Goal: Task Accomplishment & Management: Use online tool/utility

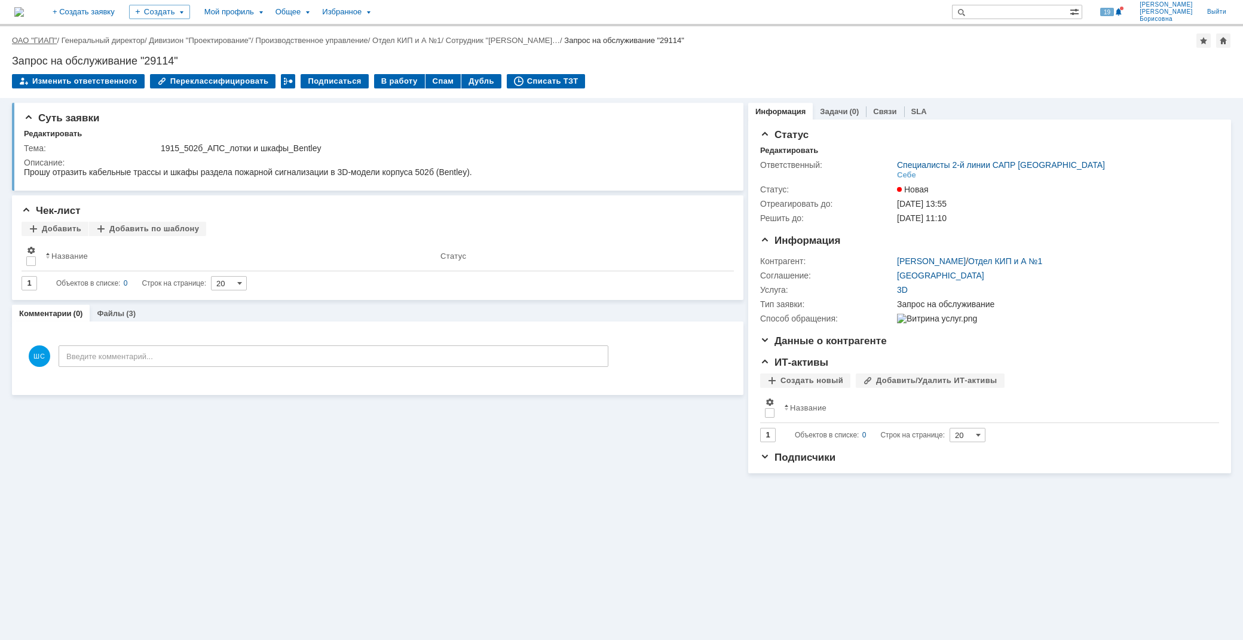
click at [32, 39] on link "ОАО "ГИАП"" at bounding box center [34, 40] width 45 height 9
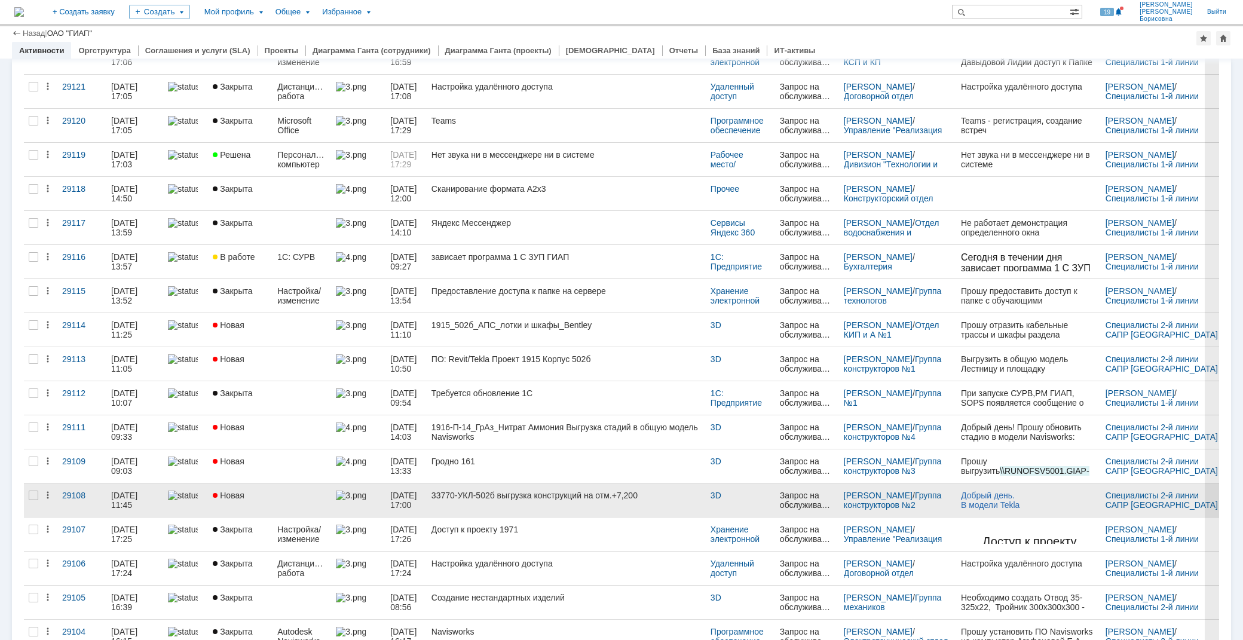
click at [529, 490] on link "33770-УКЛ-502б выгрузка конструкций на отм.+7,200" at bounding box center [566, 499] width 279 height 33
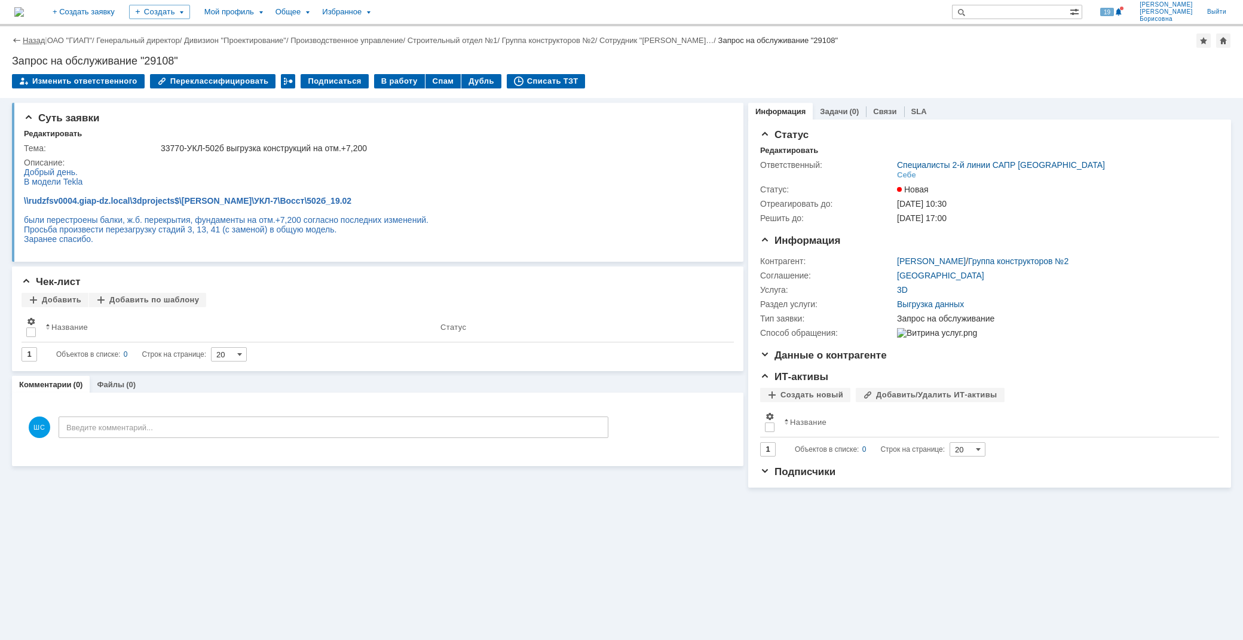
click at [36, 40] on link "Назад" at bounding box center [34, 40] width 22 height 9
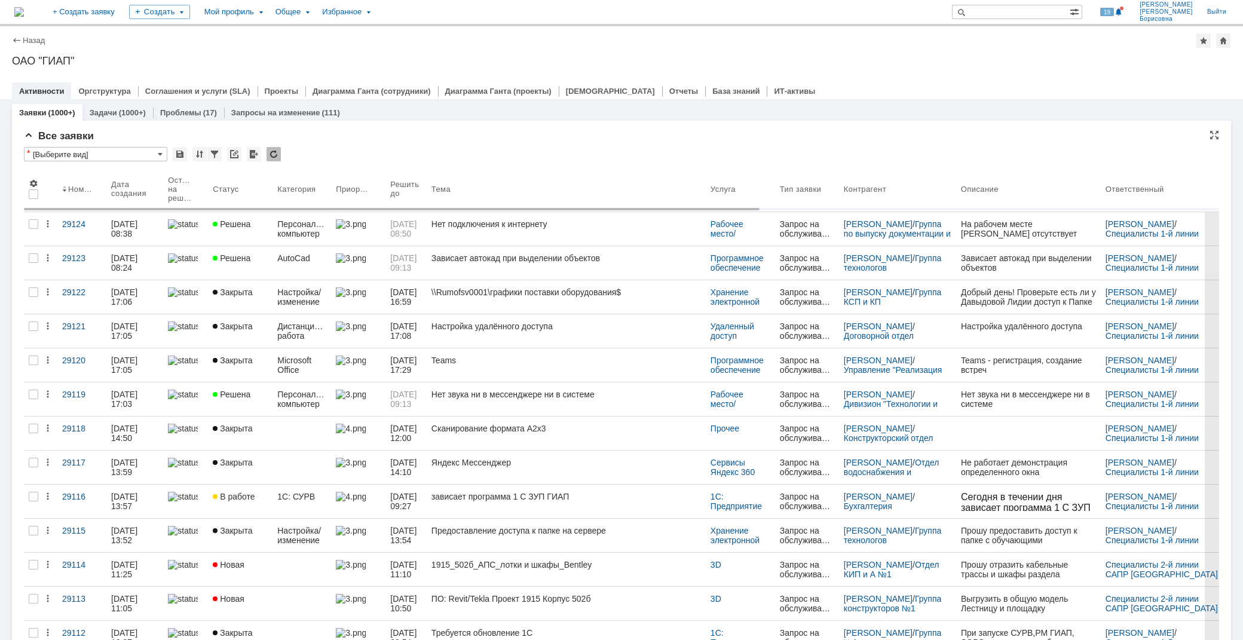
click at [552, 52] on div "Назад | ОАО "ГИАП" ОАО "ГИАП" root$101 Активности Оргструктура Соглашения и усл…" at bounding box center [621, 62] width 1243 height 73
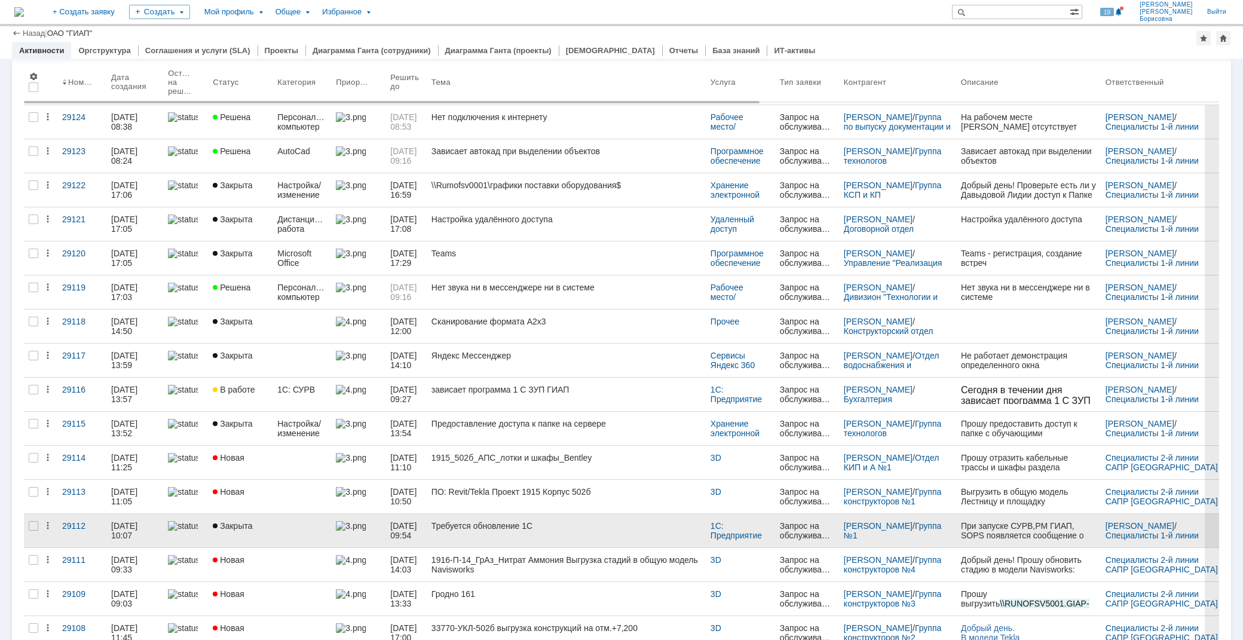
click at [467, 527] on div "Требуется обновление 1С" at bounding box center [565, 526] width 269 height 10
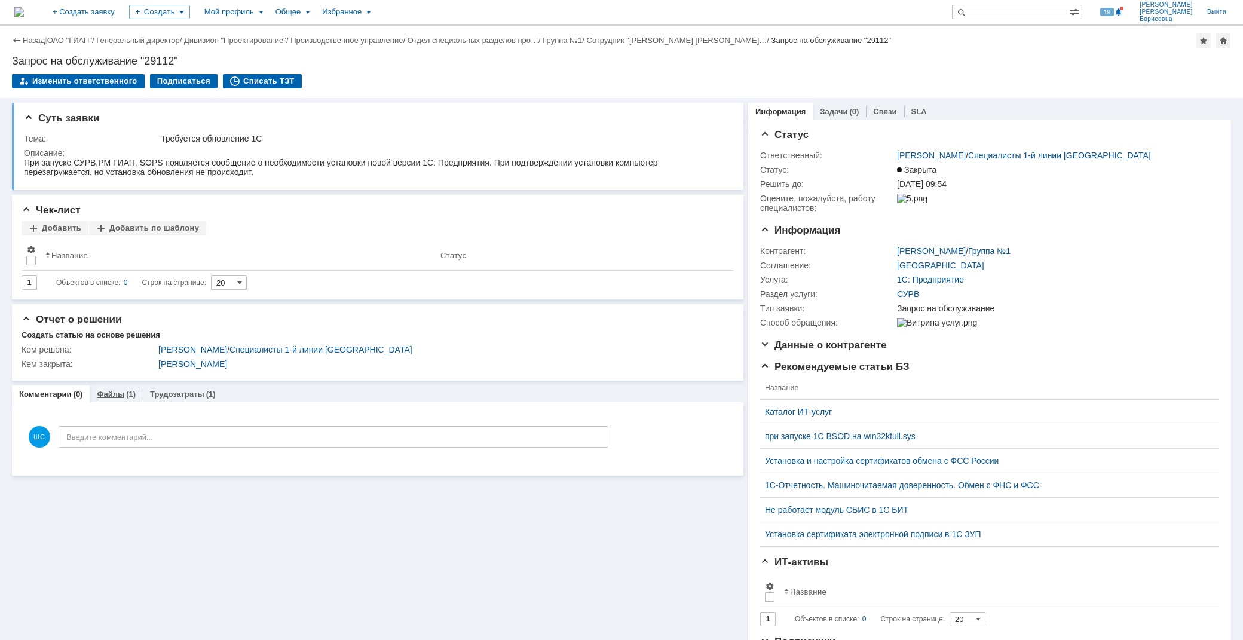
click at [114, 396] on link "Файлы" at bounding box center [110, 394] width 27 height 9
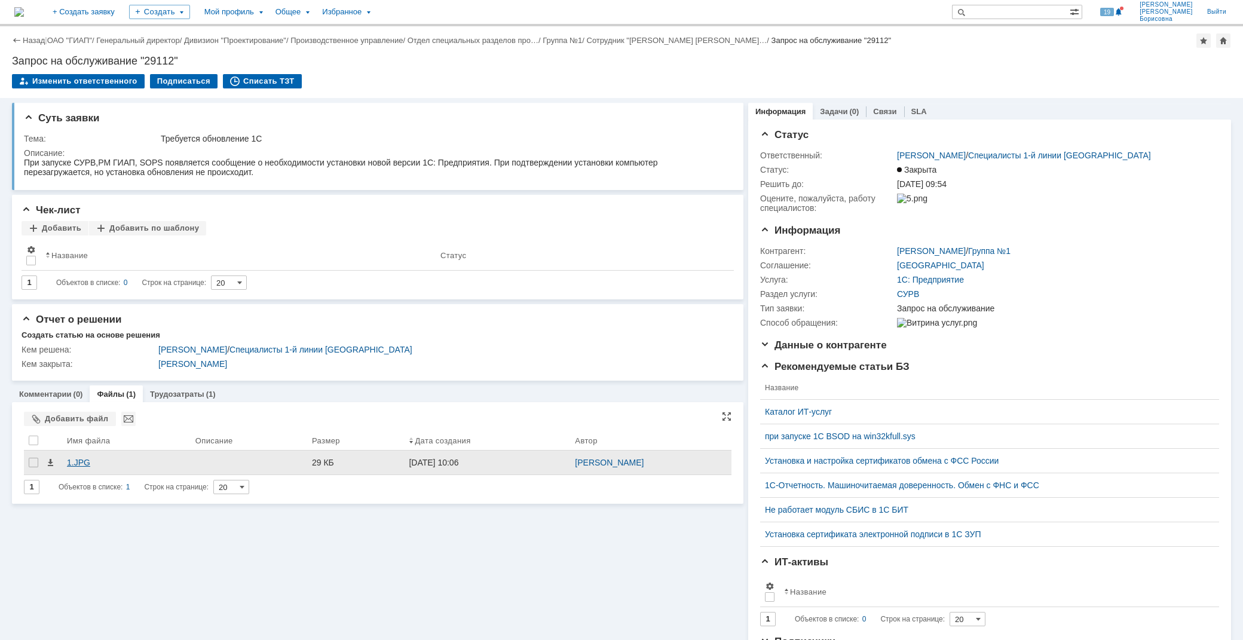
click at [70, 462] on div "1.JPG" at bounding box center [126, 463] width 119 height 10
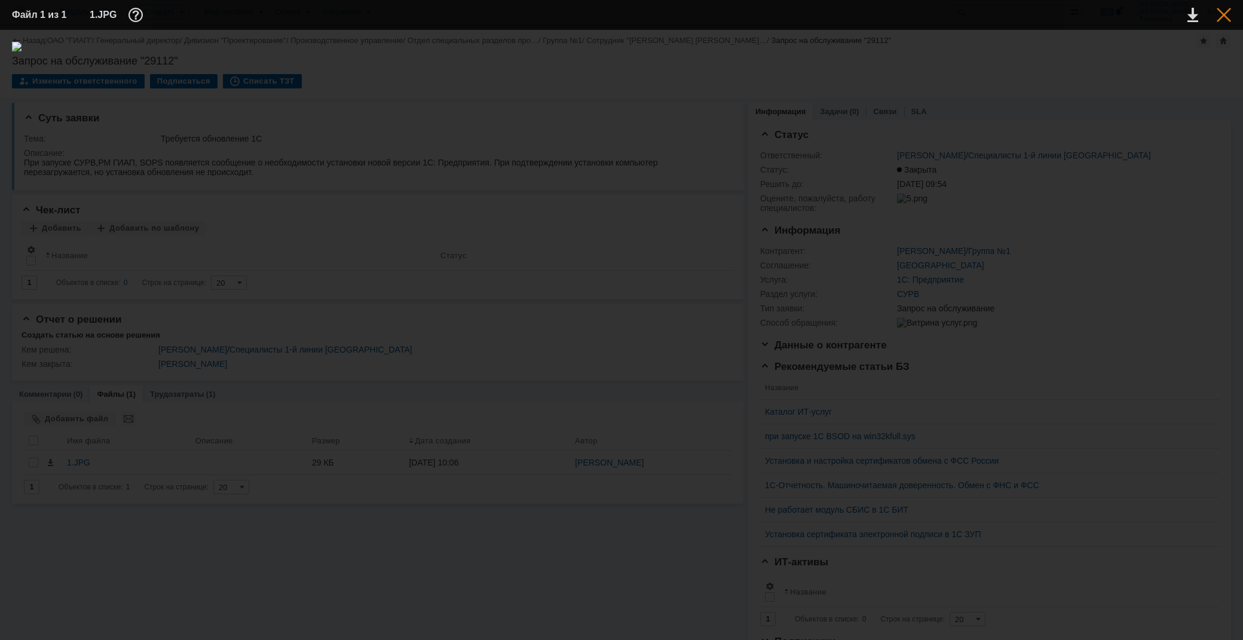
click at [1221, 12] on div at bounding box center [1223, 15] width 14 height 14
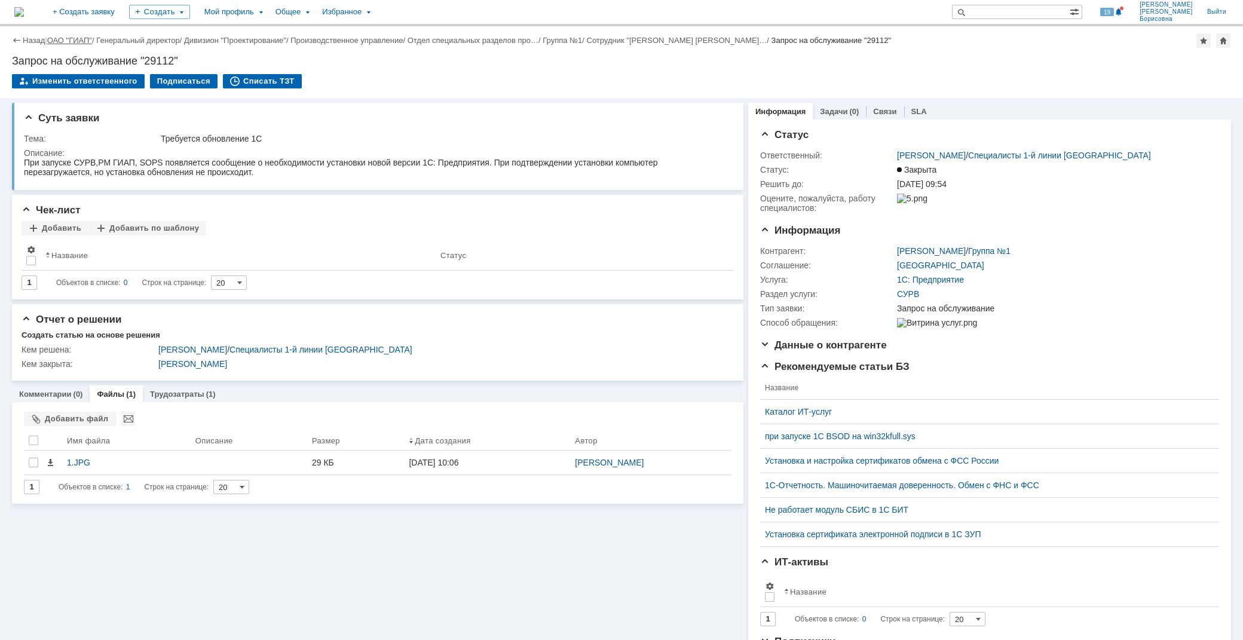
click at [68, 36] on link "ОАО "ГИАП"" at bounding box center [69, 40] width 45 height 9
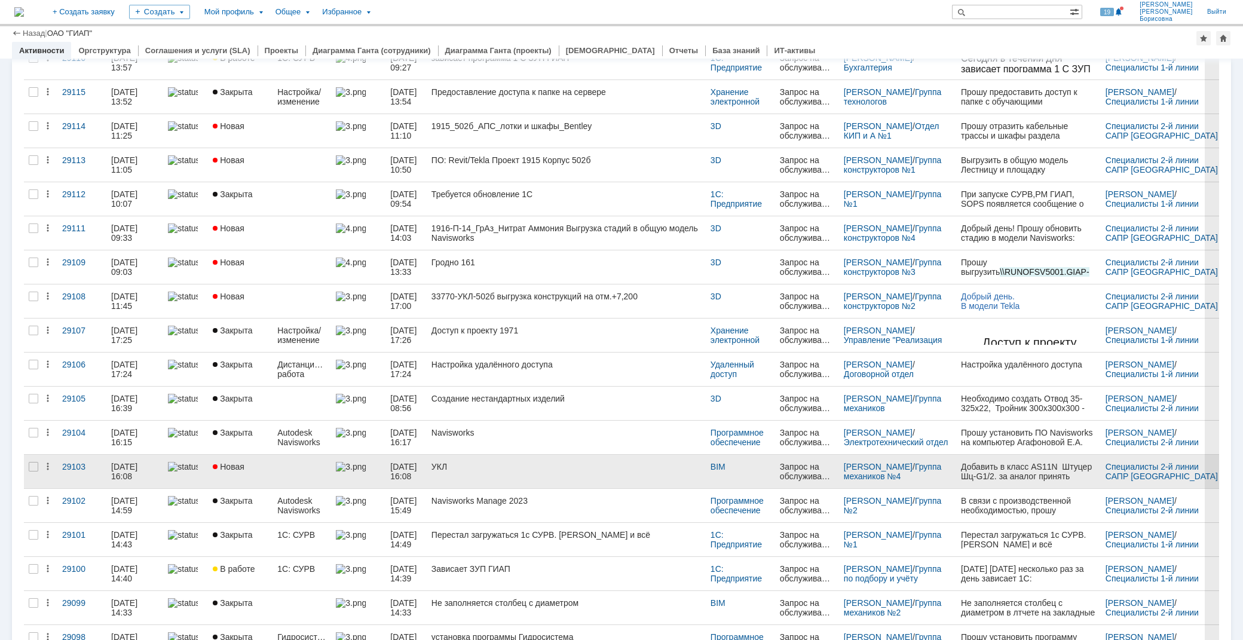
click at [473, 473] on link "УКЛ" at bounding box center [566, 471] width 279 height 33
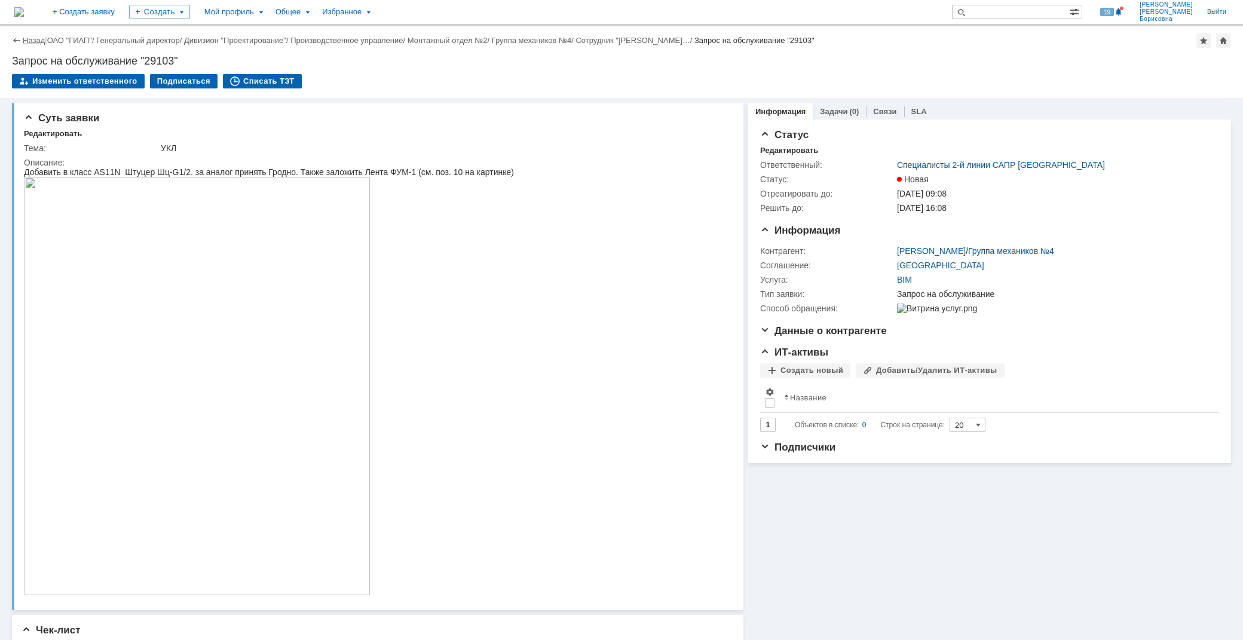
click at [29, 36] on link "Назад" at bounding box center [34, 40] width 22 height 9
